Goal: Task Accomplishment & Management: Check status

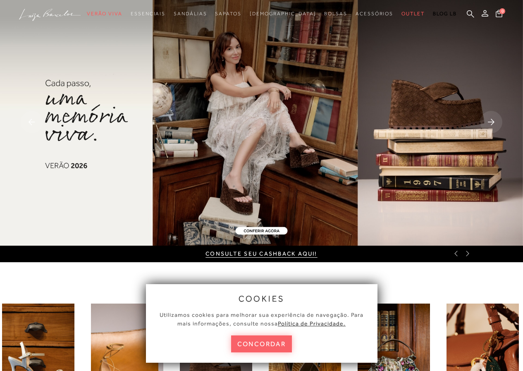
click at [492, 123] on rect at bounding box center [491, 122] width 22 height 22
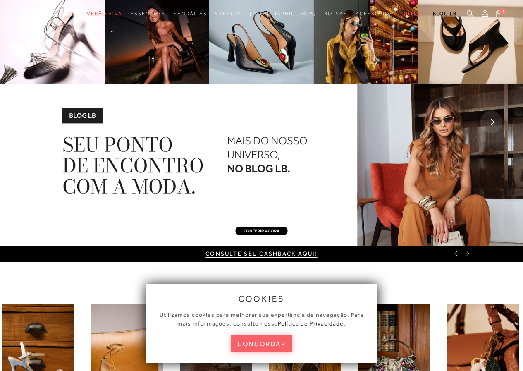
click at [492, 123] on rect at bounding box center [491, 122] width 22 height 22
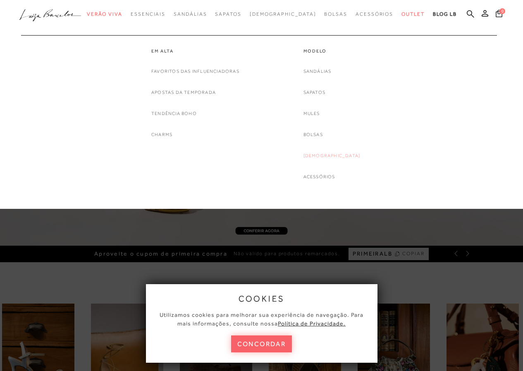
click at [322, 155] on link "[DEMOGRAPHIC_DATA]" at bounding box center [331, 155] width 57 height 9
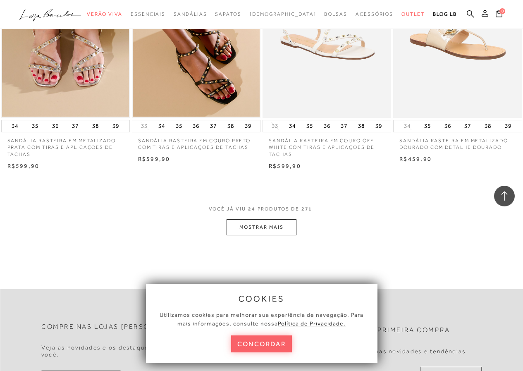
scroll to position [1399, 0]
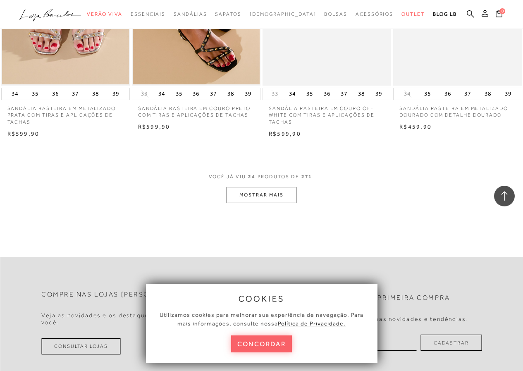
click at [273, 196] on button "MOSTRAR MAIS" at bounding box center [260, 195] width 69 height 16
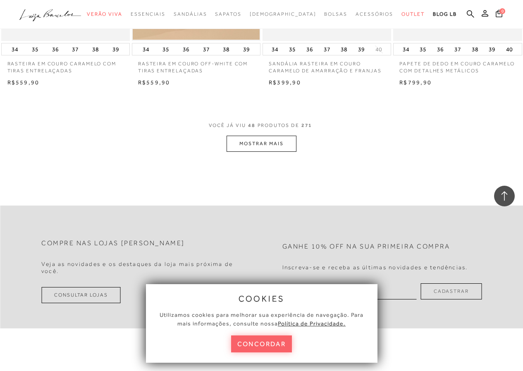
scroll to position [2975, 0]
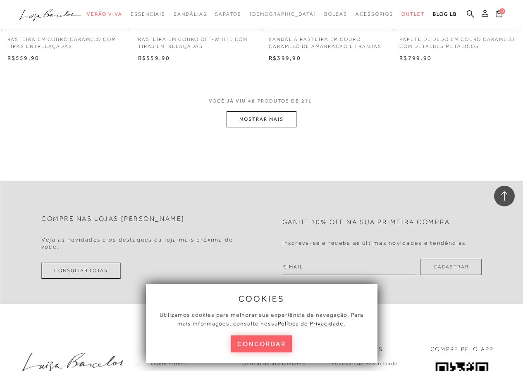
click at [279, 118] on button "MOSTRAR MAIS" at bounding box center [260, 119] width 69 height 16
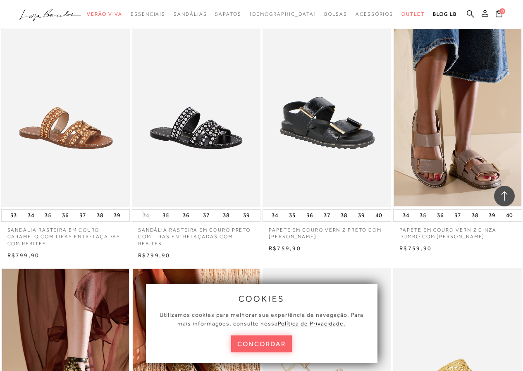
scroll to position [2243, 0]
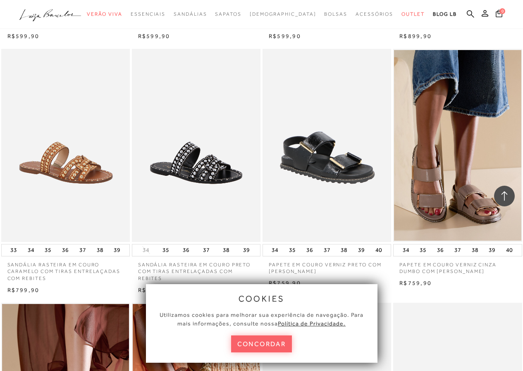
click at [522, 174] on div "PAPETE EM COURO VERNIZ CINZA DUMBO COM [PERSON_NAME] 34 35 36 37" at bounding box center [457, 168] width 131 height 240
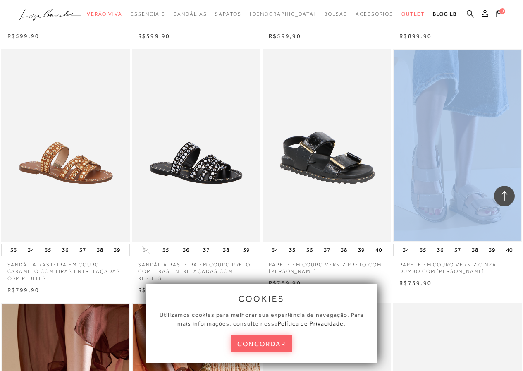
click at [522, 174] on div "PAPETE EM COURO VERNIZ CINZA DUMBO COM [PERSON_NAME] 34 35 36 37" at bounding box center [457, 168] width 131 height 240
click at [522, 181] on div "PAPETE EM COURO VERNIZ CINZA DUMBO COM [PERSON_NAME] 34 35 36 37" at bounding box center [457, 168] width 131 height 240
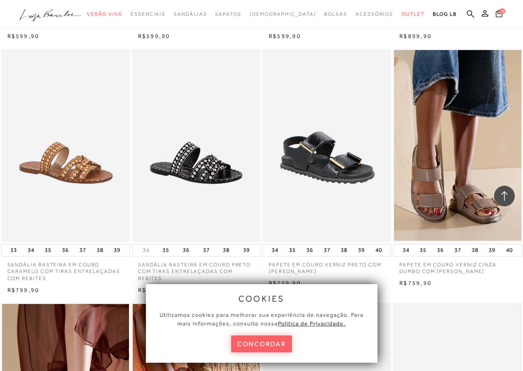
click at [520, 282] on div "R$759,90" at bounding box center [457, 283] width 129 height 8
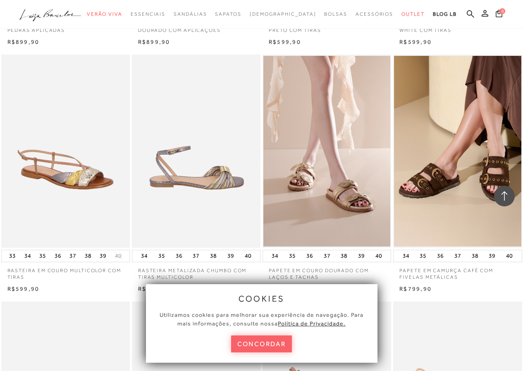
scroll to position [474, 0]
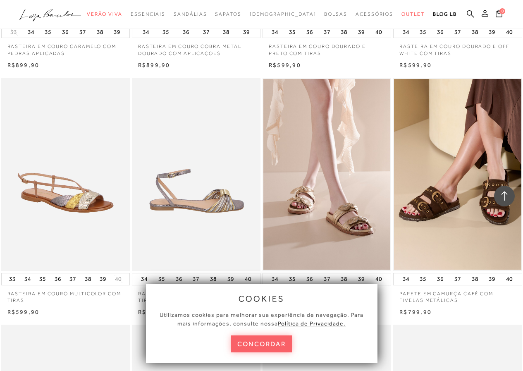
drag, startPoint x: 519, startPoint y: 37, endPoint x: 519, endPoint y: 29, distance: 7.4
click at [519, 29] on div "34 35 36 37 38 39 40" at bounding box center [457, 32] width 129 height 12
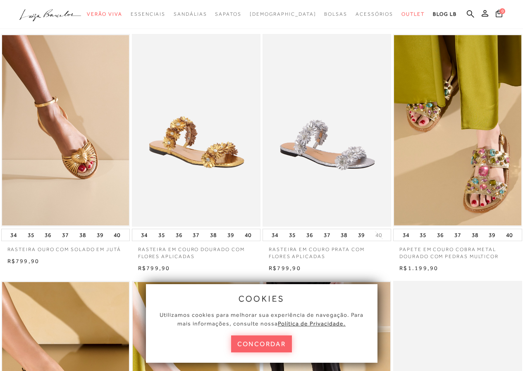
scroll to position [0, 0]
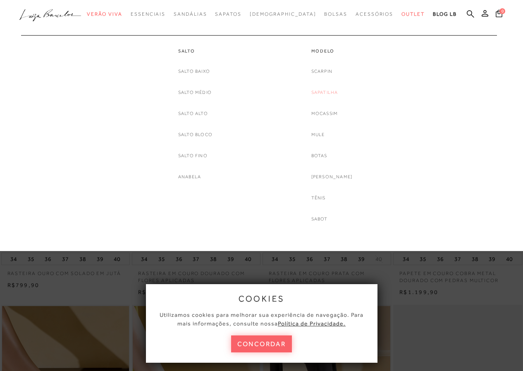
click at [327, 91] on link "Sapatilha" at bounding box center [324, 92] width 27 height 9
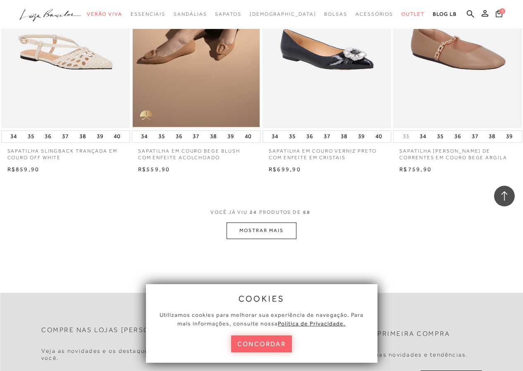
scroll to position [1379, 0]
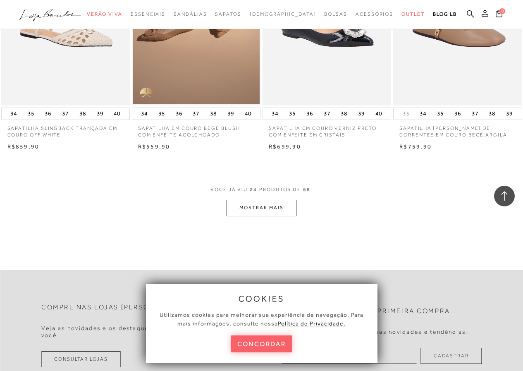
click at [270, 209] on button "MOSTRAR MAIS" at bounding box center [260, 208] width 69 height 16
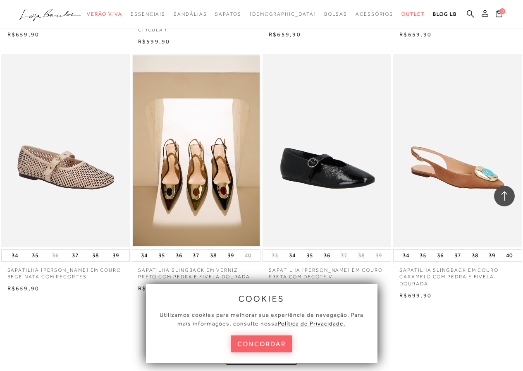
scroll to position [2828, 0]
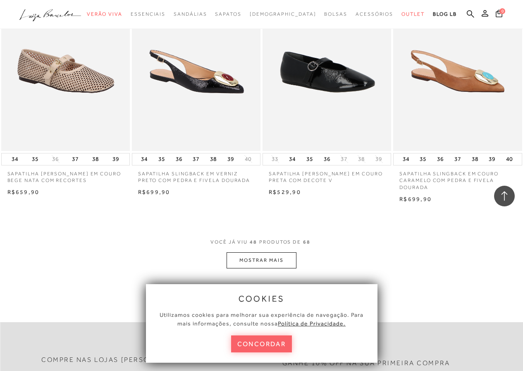
click at [236, 127] on img at bounding box center [197, 54] width 128 height 193
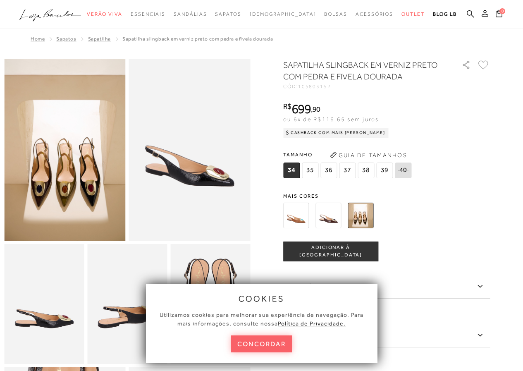
click at [303, 209] on img at bounding box center [296, 215] width 26 height 26
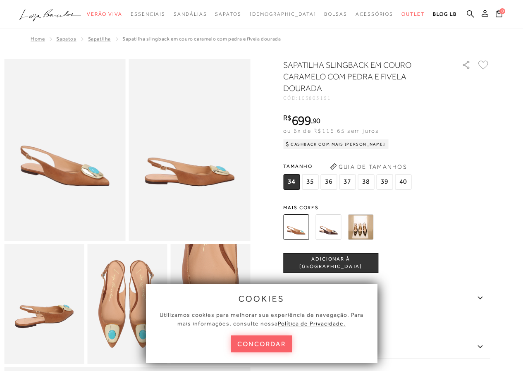
click at [372, 222] on img at bounding box center [361, 227] width 26 height 26
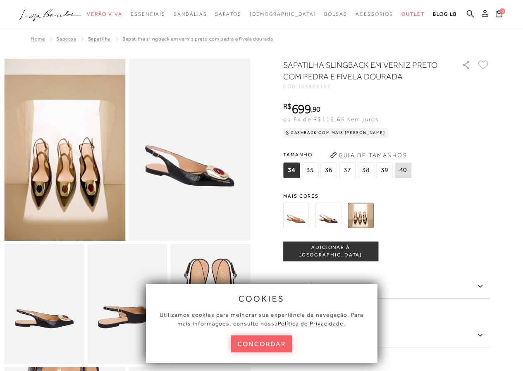
click at [335, 207] on img at bounding box center [328, 215] width 26 height 26
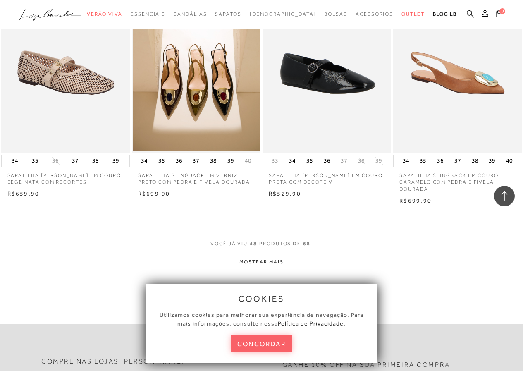
scroll to position [2838, 0]
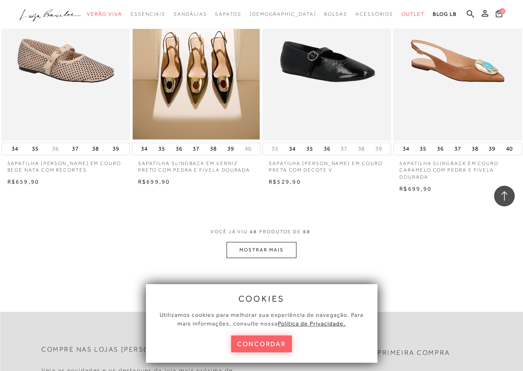
click at [259, 248] on button "MOSTRAR MAIS" at bounding box center [260, 250] width 69 height 16
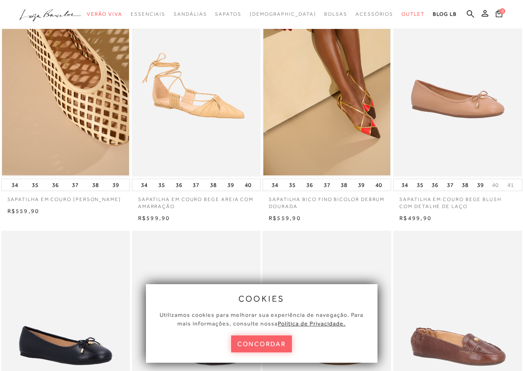
scroll to position [0, 0]
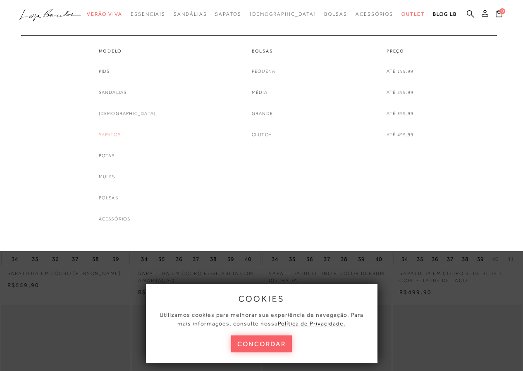
click at [121, 136] on link "Sapatos" at bounding box center [110, 134] width 22 height 9
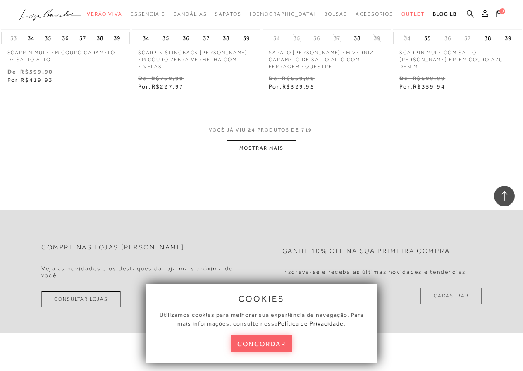
scroll to position [1521, 0]
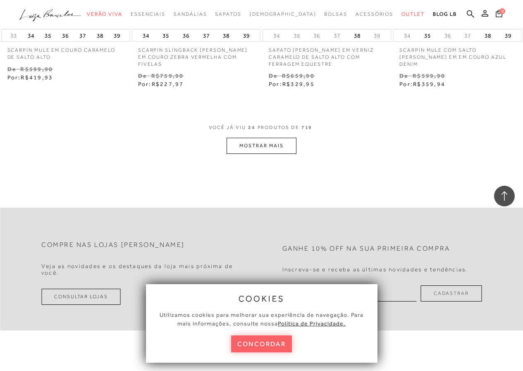
click at [273, 148] on button "MOSTRAR MAIS" at bounding box center [260, 146] width 69 height 16
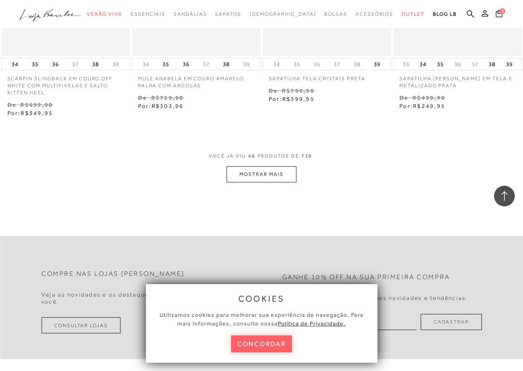
scroll to position [3011, 0]
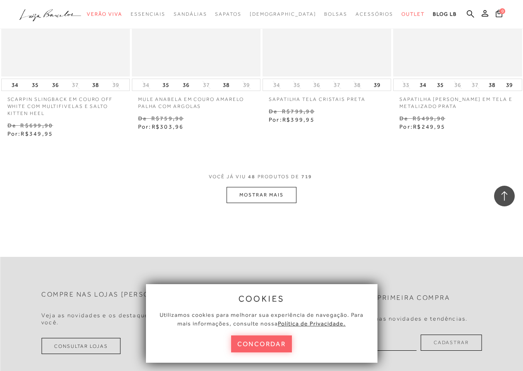
click at [232, 197] on button "MOSTRAR MAIS" at bounding box center [260, 195] width 69 height 16
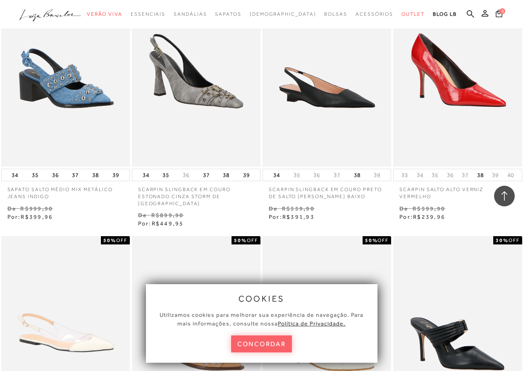
scroll to position [3725, 0]
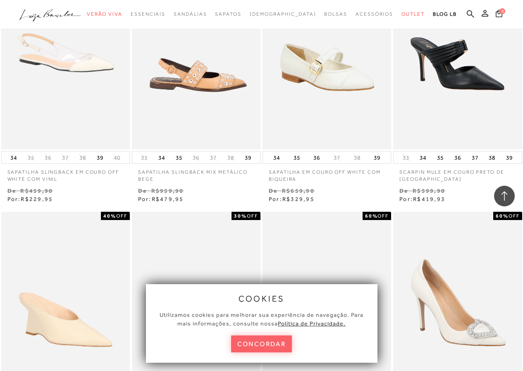
click at [219, 102] on img at bounding box center [197, 52] width 128 height 193
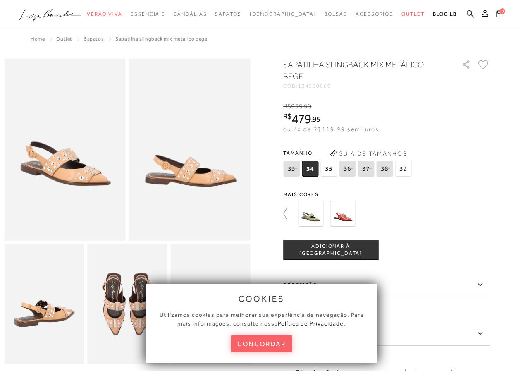
drag, startPoint x: 287, startPoint y: 217, endPoint x: 304, endPoint y: 207, distance: 19.8
click at [287, 217] on icon at bounding box center [289, 214] width 12 height 12
click at [286, 214] on icon at bounding box center [284, 213] width 3 height 11
click at [366, 209] on img at bounding box center [361, 214] width 26 height 26
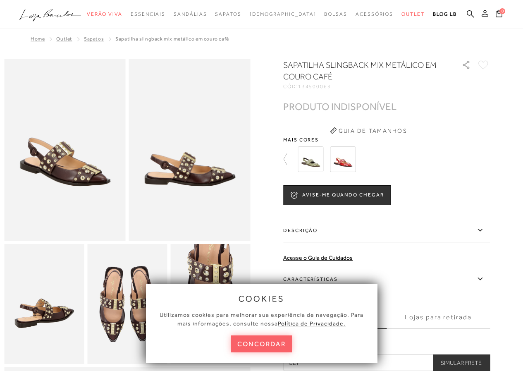
click at [482, 14] on icon at bounding box center [484, 13] width 7 height 7
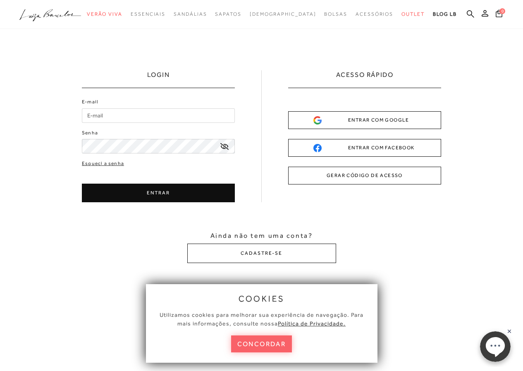
click at [165, 118] on input "E-mail" at bounding box center [158, 115] width 153 height 14
type input "[EMAIL_ADDRESS][DOMAIN_NAME]"
click at [164, 192] on button "ENTRAR" at bounding box center [158, 192] width 153 height 19
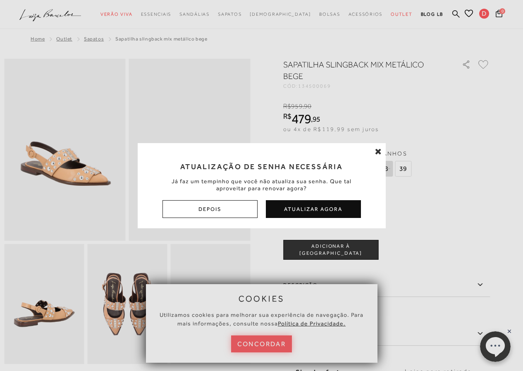
click at [379, 151] on icon at bounding box center [378, 151] width 7 height 8
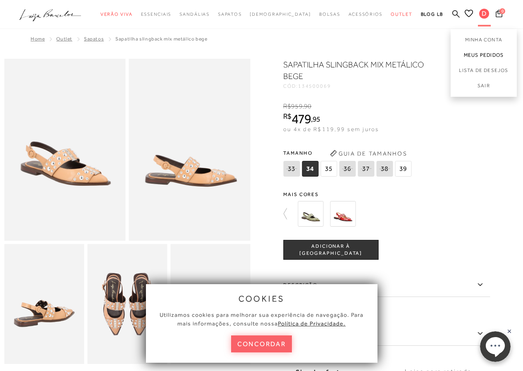
click at [486, 52] on link "Meus Pedidos" at bounding box center [483, 55] width 66 height 15
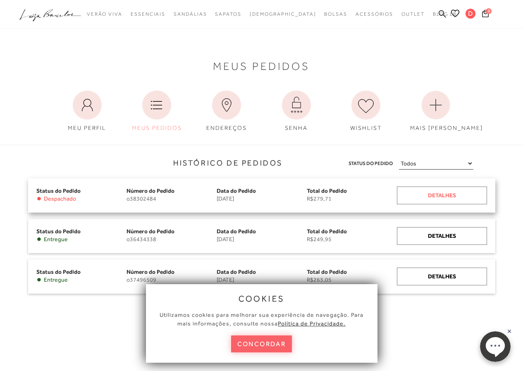
click at [423, 195] on div "Detalhes" at bounding box center [442, 195] width 90 height 18
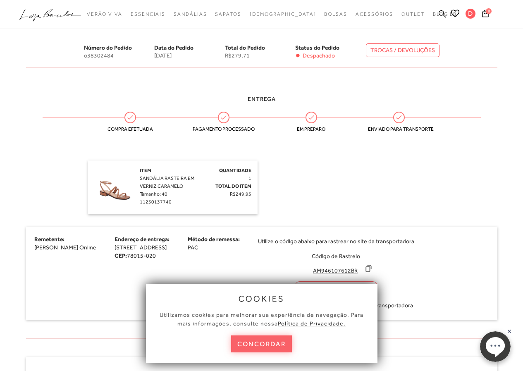
scroll to position [167, 0]
